Goal: Check status: Check status

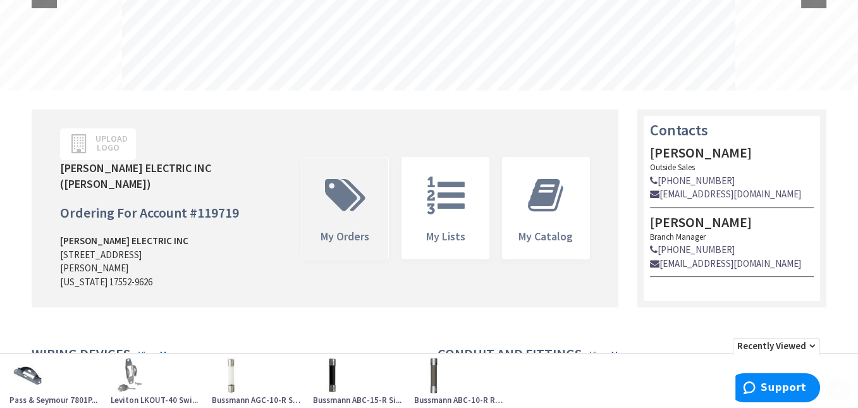
scroll to position [253, 0]
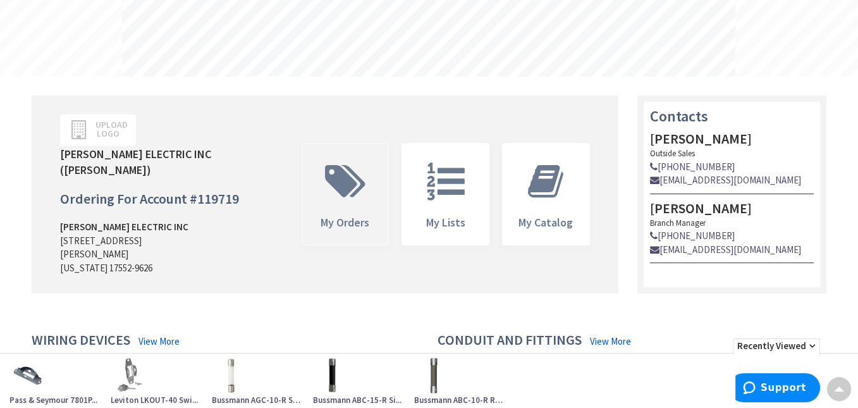
click at [340, 191] on icon at bounding box center [345, 181] width 53 height 38
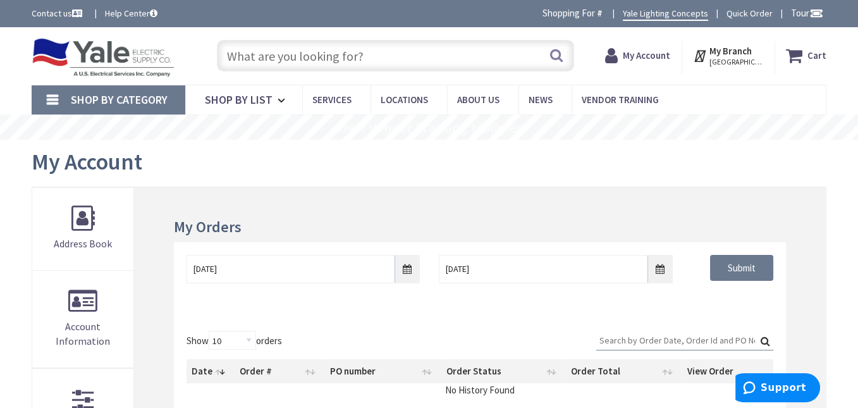
click at [373, 56] on input "text" at bounding box center [395, 56] width 357 height 32
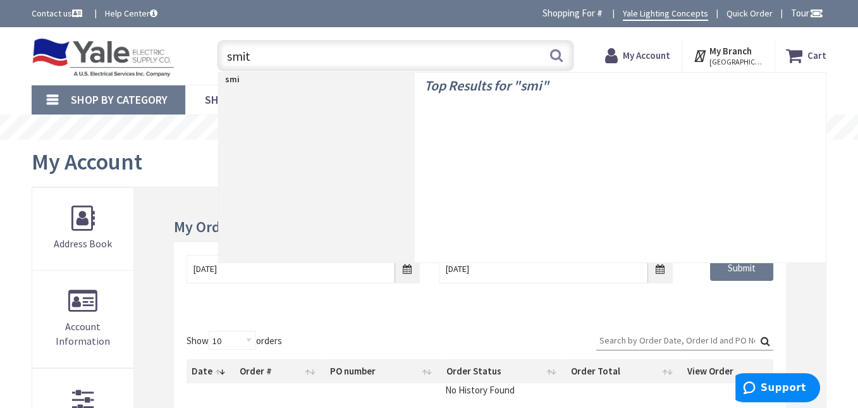
type input "smith"
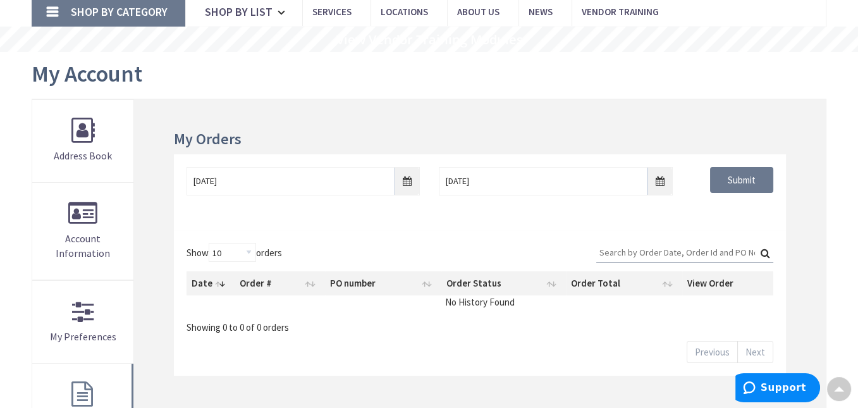
scroll to position [63, 0]
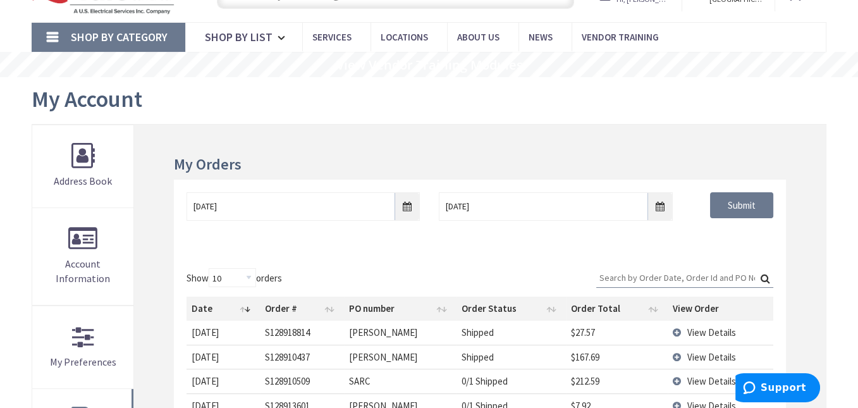
click at [649, 275] on input "Search:" at bounding box center [684, 277] width 177 height 19
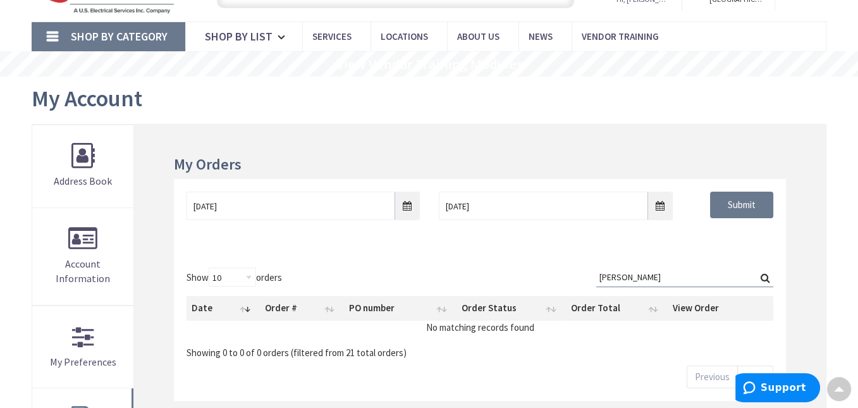
type input "smith"
click at [263, 207] on input "9/26/2025" at bounding box center [303, 206] width 233 height 28
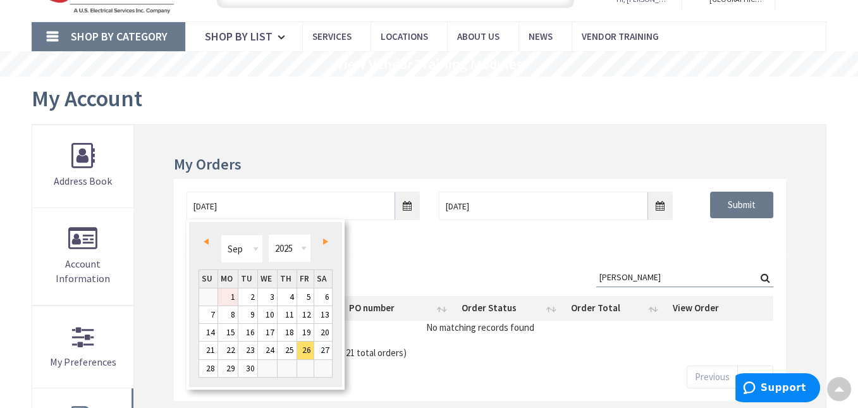
click at [226, 296] on link "1" at bounding box center [228, 296] width 20 height 17
type input "09/01/2025"
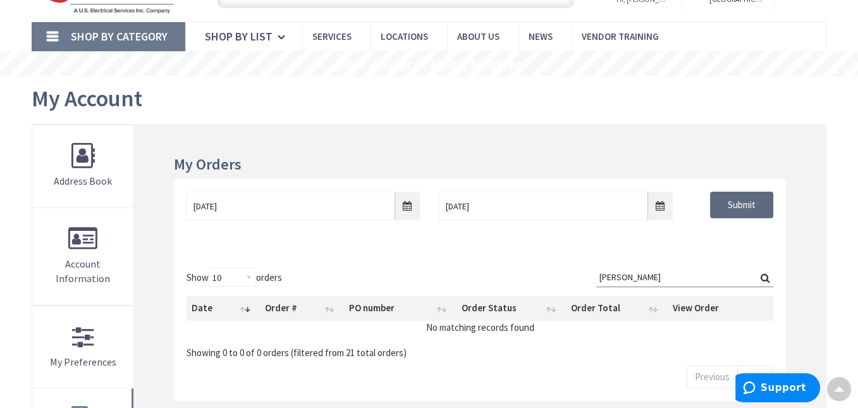
click at [737, 202] on input "Submit" at bounding box center [741, 205] width 63 height 27
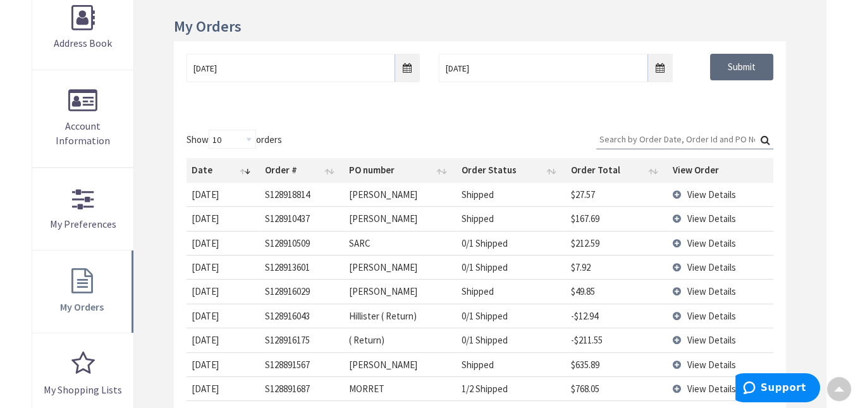
scroll to position [127, 0]
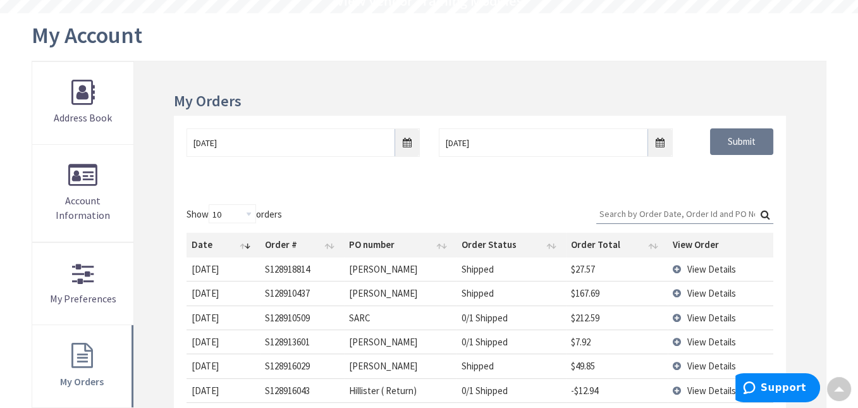
click at [649, 215] on input "Search:" at bounding box center [684, 213] width 177 height 19
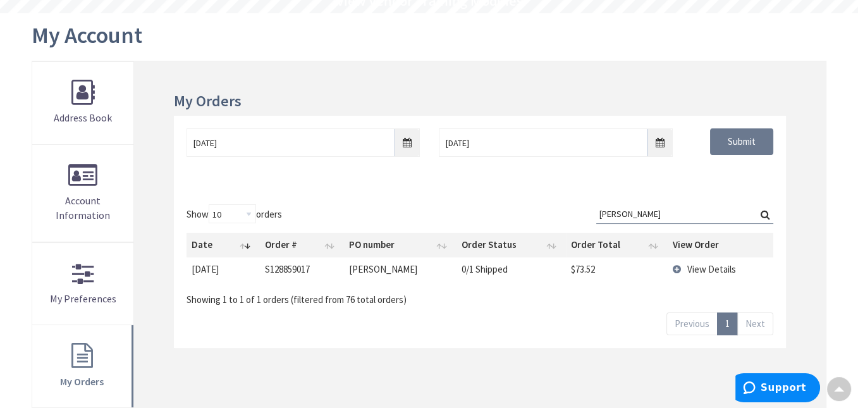
type input "smith"
click at [699, 267] on span "View Details" at bounding box center [711, 269] width 49 height 12
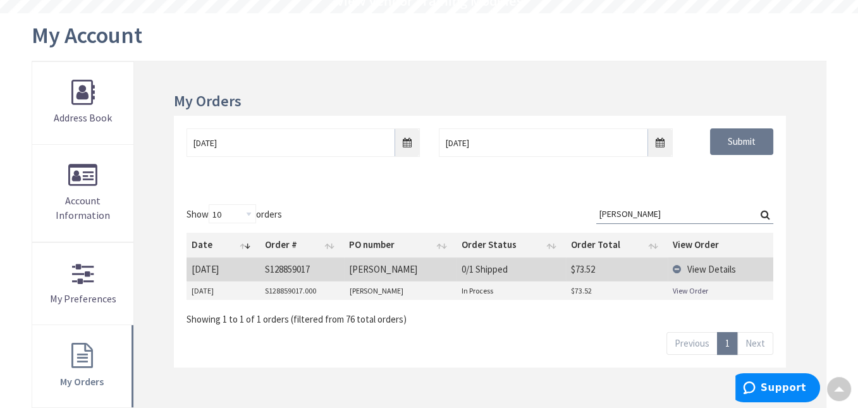
click at [679, 290] on link "View Order" at bounding box center [690, 290] width 35 height 11
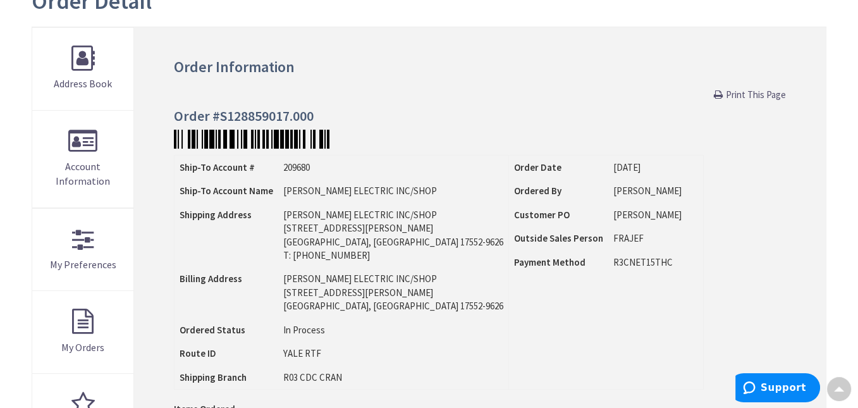
scroll to position [190, 0]
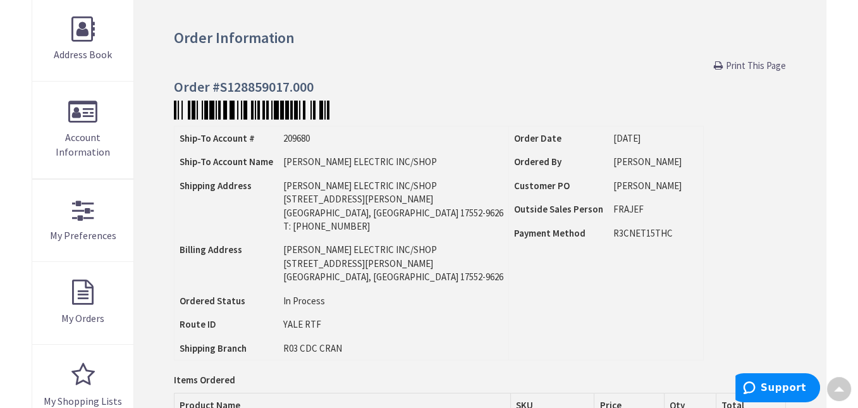
click at [307, 85] on h4 "Order #S128859017.000" at bounding box center [480, 86] width 612 height 15
click at [300, 87] on h4 "Order #S128859017.000" at bounding box center [480, 86] width 612 height 15
click at [264, 89] on h4 "Order #S128859017.000" at bounding box center [480, 86] width 612 height 15
click at [232, 85] on h4 "Order #S128859017.000" at bounding box center [480, 86] width 612 height 15
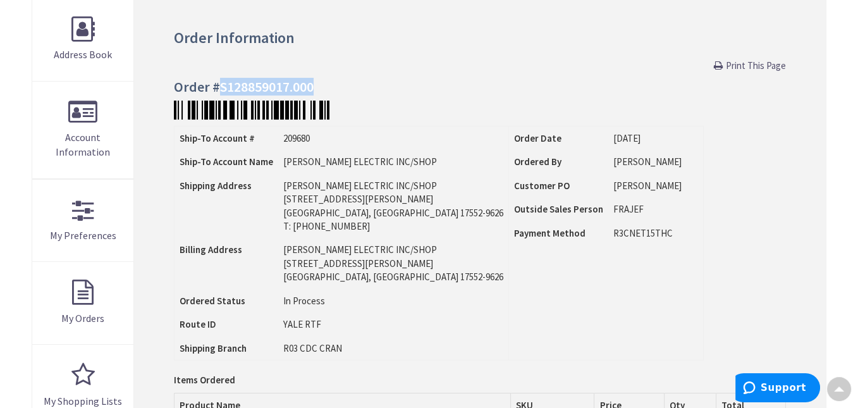
click at [232, 85] on h4 "Order #S128859017.000" at bounding box center [480, 86] width 612 height 15
click at [239, 85] on h4 "Order #S128859017.000" at bounding box center [480, 86] width 612 height 15
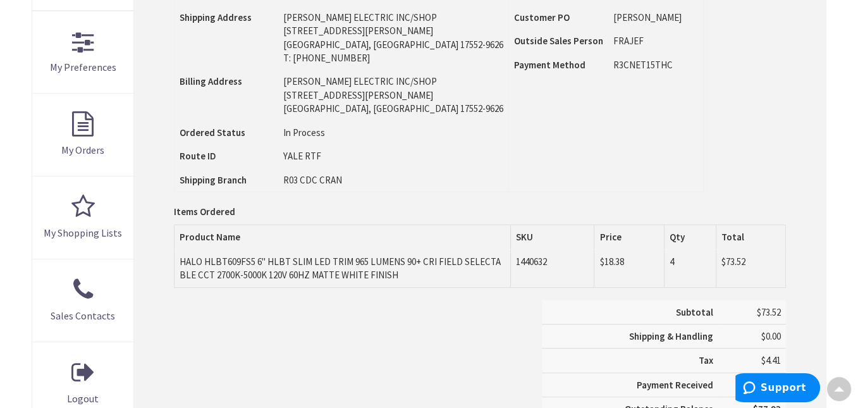
scroll to position [380, 0]
